Goal: Task Accomplishment & Management: Manage account settings

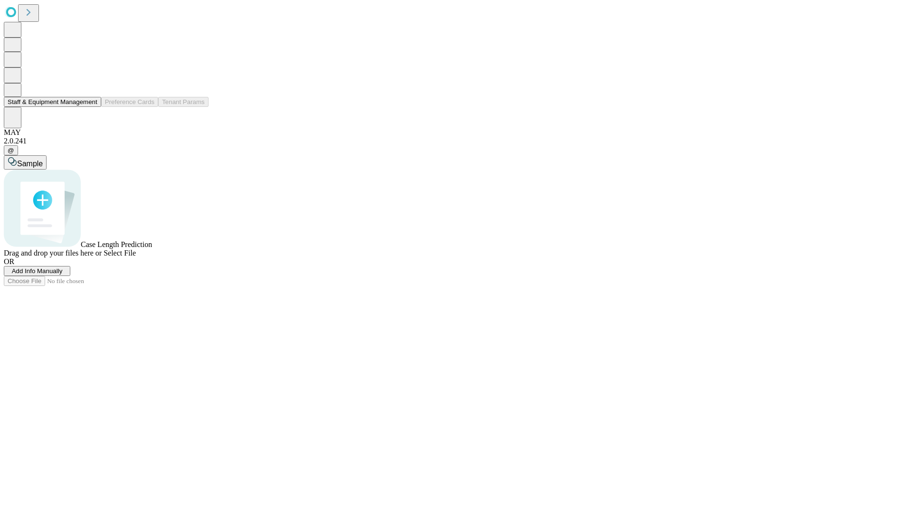
click at [89, 107] on button "Staff & Equipment Management" at bounding box center [52, 102] width 97 height 10
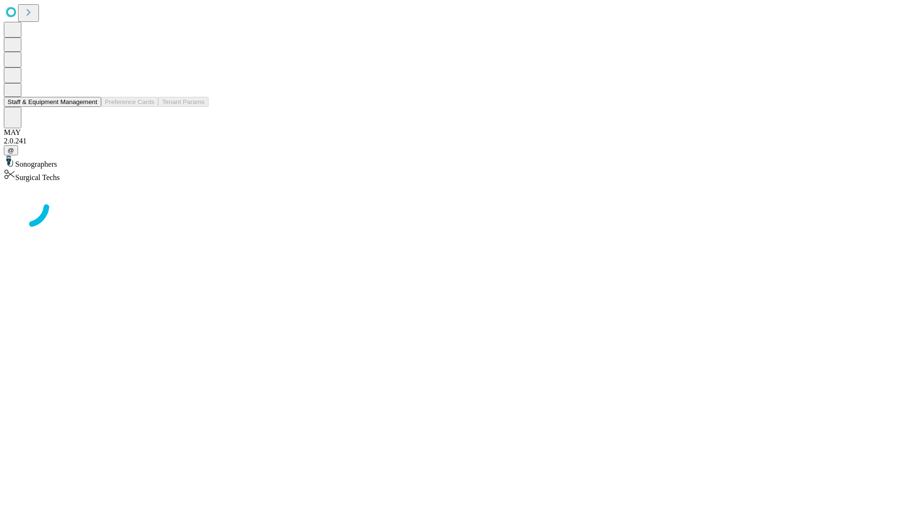
click at [91, 107] on button "Staff & Equipment Management" at bounding box center [52, 102] width 97 height 10
